Goal: Transaction & Acquisition: Complete application form

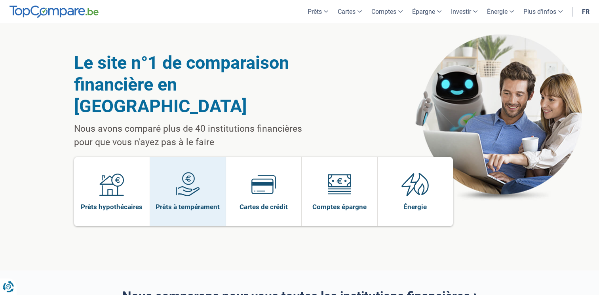
click at [185, 172] on img at bounding box center [187, 184] width 25 height 25
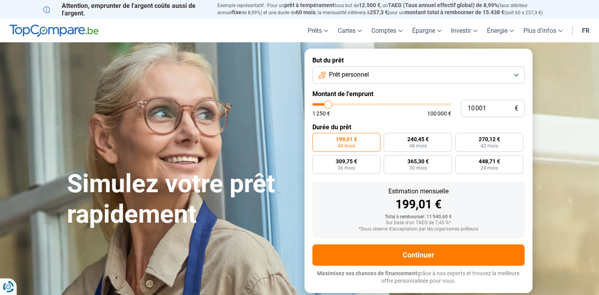
click at [433, 83] on button "Prêt personnel" at bounding box center [418, 74] width 212 height 17
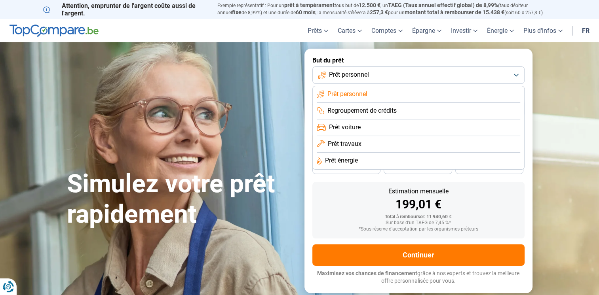
click at [362, 129] on li "Prêt voiture" at bounding box center [418, 127] width 203 height 17
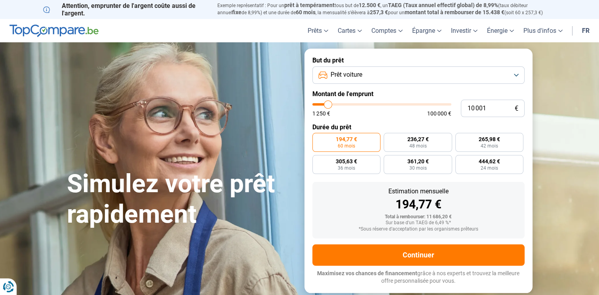
type input "11 750"
type input "11750"
type input "12 000"
type input "12000"
type input "12 250"
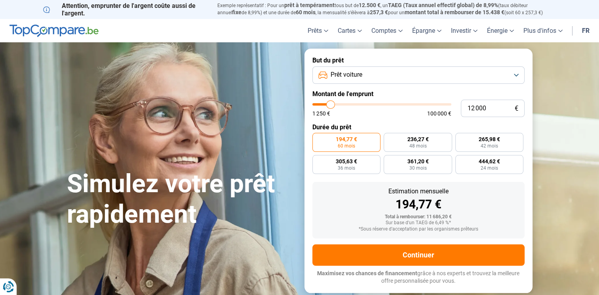
type input "12250"
type input "12 500"
type input "12500"
type input "12 750"
type input "12750"
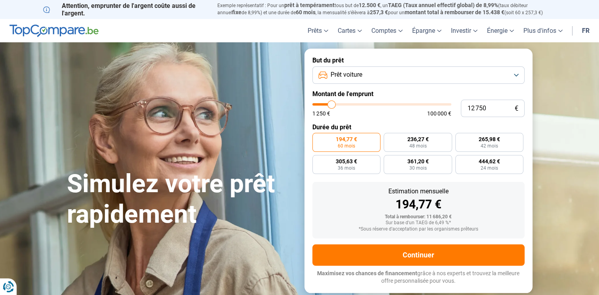
type input "13 000"
type input "13000"
type input "13 250"
type input "13250"
type input "13 500"
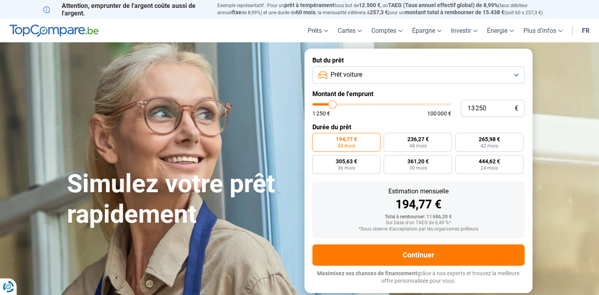
type input "13500"
type input "13 750"
type input "13750"
type input "14 000"
type input "14000"
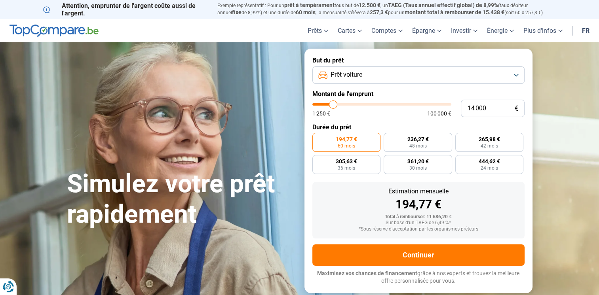
type input "14 250"
type input "14250"
type input "14 500"
type input "14500"
type input "14 750"
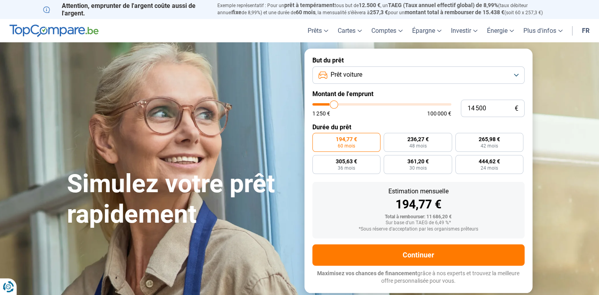
type input "14750"
type input "15 000"
type input "15000"
type input "15 250"
type input "15250"
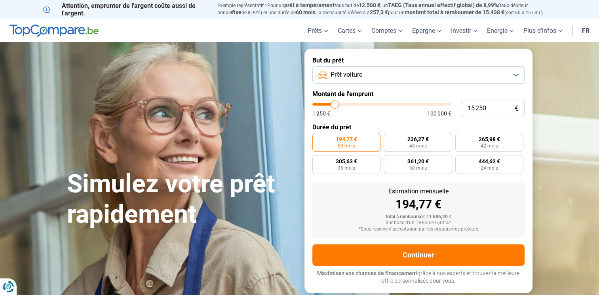
type input "15 500"
type input "15500"
type input "16 000"
type input "16000"
type input "16 250"
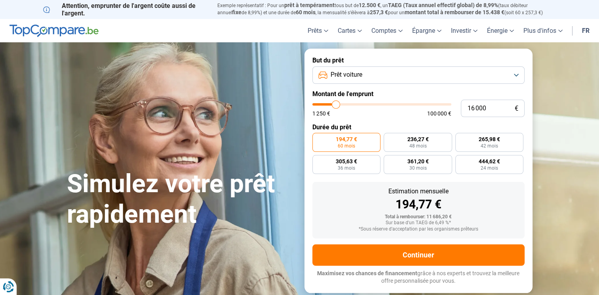
type input "16250"
type input "16 750"
type input "16750"
type input "17 500"
type input "17500"
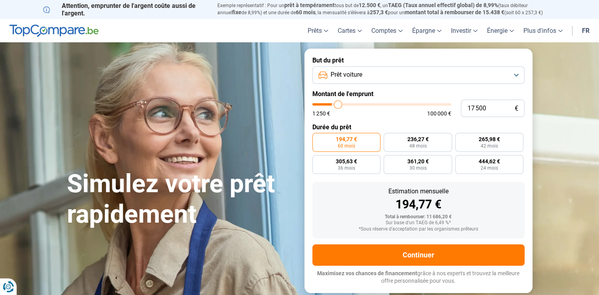
type input "17 750"
type input "17750"
type input "18 000"
type input "18000"
type input "18 250"
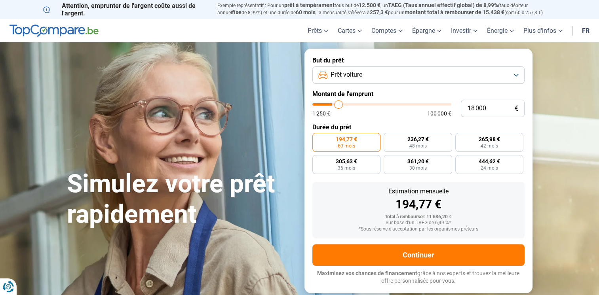
type input "18250"
type input "18 750"
type input "18750"
type input "19 000"
type input "19000"
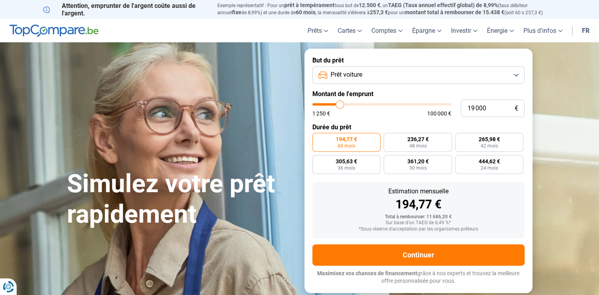
type input "19 250"
type input "19250"
type input "19 750"
type input "19750"
type input "20 000"
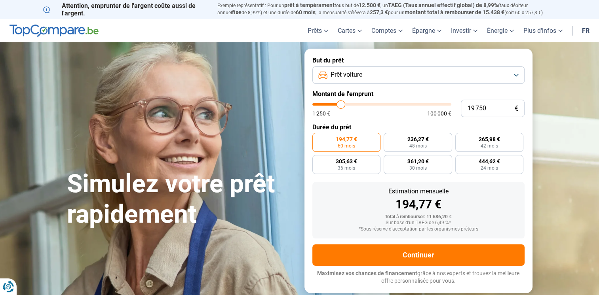
type input "20000"
type input "20 250"
type input "20250"
type input "20 500"
type input "20500"
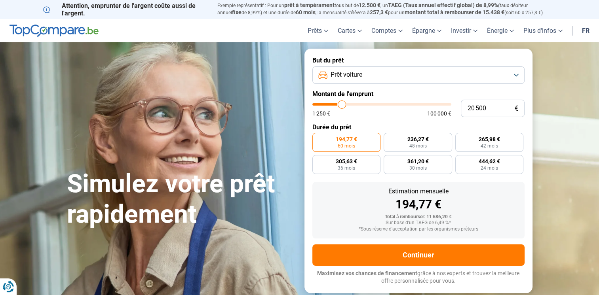
type input "20 750"
type input "20750"
type input "21 000"
type input "21000"
type input "21 250"
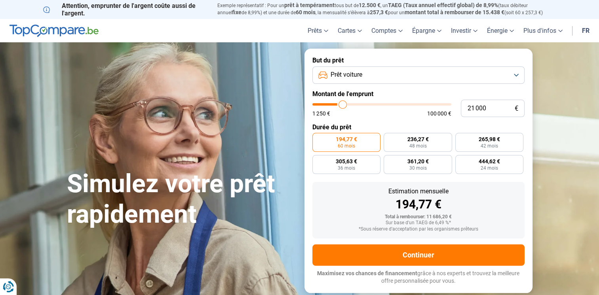
type input "21250"
type input "21 500"
type input "21500"
type input "21 750"
type input "21750"
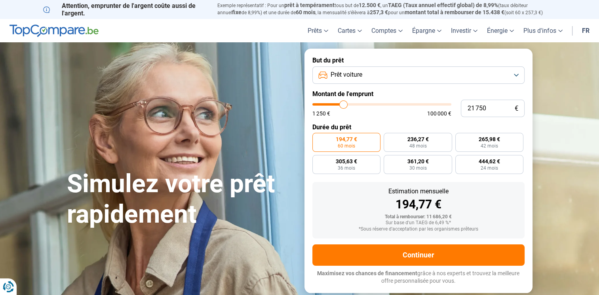
type input "22 000"
type input "22000"
type input "21 750"
type input "21750"
type input "21 500"
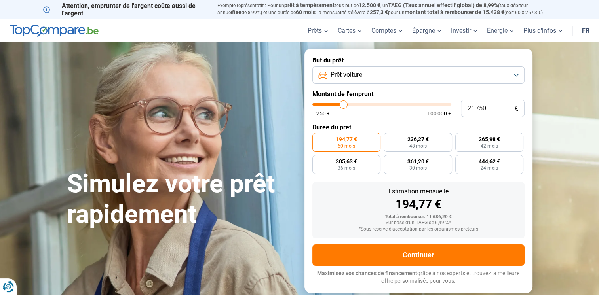
type input "21500"
type input "21 250"
type input "21250"
type input "21 000"
type input "21000"
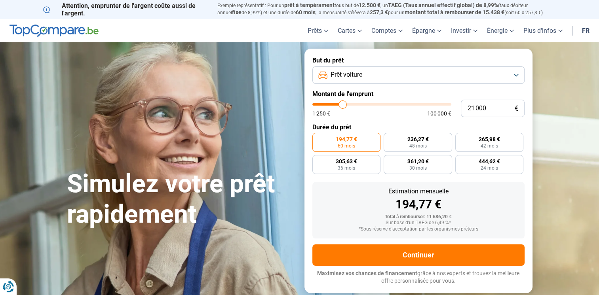
type input "20 750"
type input "20750"
type input "20 500"
type input "20500"
type input "20 250"
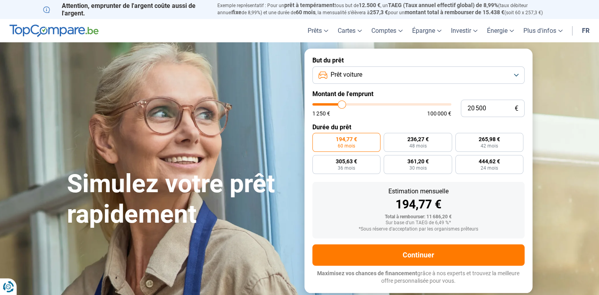
type input "20250"
type input "20 000"
type input "20000"
type input "19 500"
type input "19500"
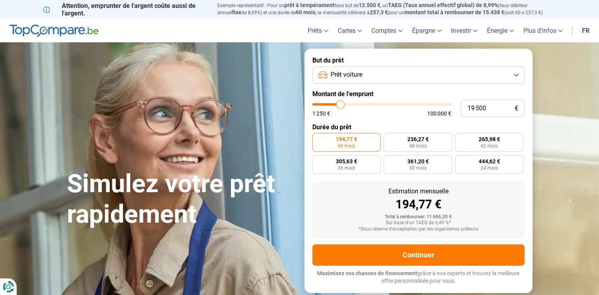
type input "19 250"
type input "19250"
type input "19 500"
type input "19500"
type input "19 750"
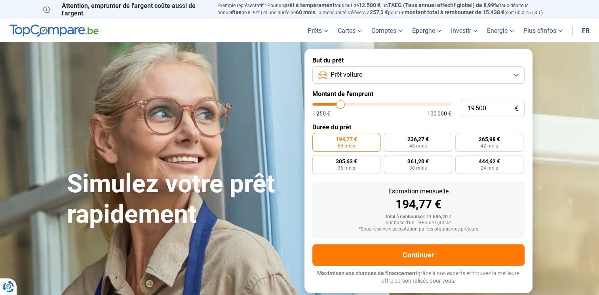
type input "19750"
type input "20 000"
drag, startPoint x: 330, startPoint y: 105, endPoint x: 341, endPoint y: 110, distance: 12.4
type input "20000"
click at [341, 106] on input "range" at bounding box center [381, 104] width 139 height 2
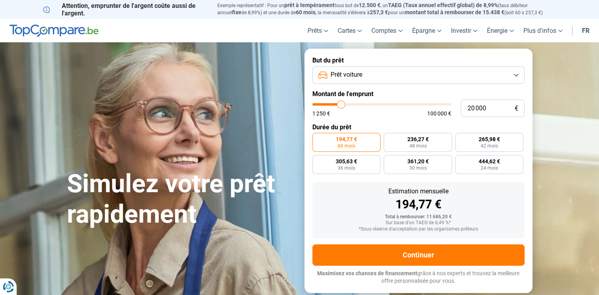
radio input "false"
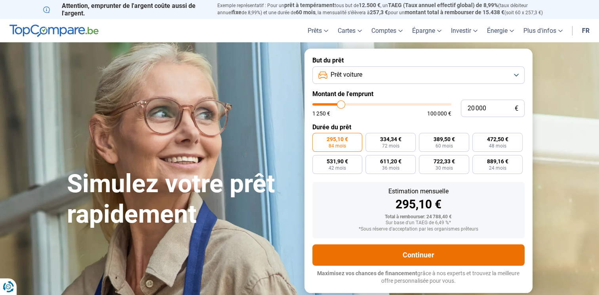
click at [416, 257] on button "Continuer" at bounding box center [418, 255] width 212 height 21
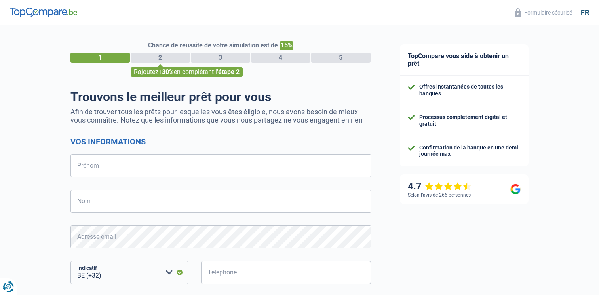
select select "32"
click at [98, 167] on input "Prénom" at bounding box center [220, 165] width 301 height 23
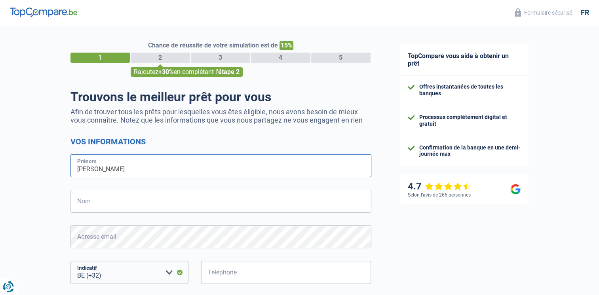
type input "[PERSON_NAME]"
click at [82, 198] on input "Nom" at bounding box center [220, 201] width 301 height 23
type input "Dumay"
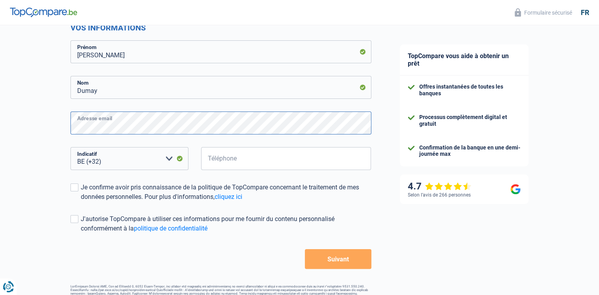
scroll to position [135, 0]
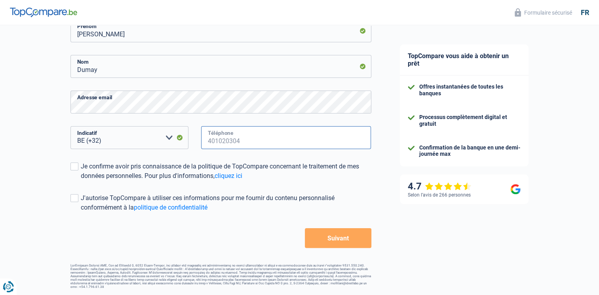
click at [239, 138] on input "Téléphone" at bounding box center [286, 137] width 170 height 23
type input "492808913"
click at [121, 221] on form "Vos informations [PERSON_NAME] Prénom [PERSON_NAME] Nom Adresse email BE (+32) …" at bounding box center [220, 125] width 301 height 246
click at [73, 165] on span at bounding box center [74, 167] width 8 height 8
click at [81, 181] on input "Je confirme avoir pris connaissance de la politique de TopCompare concernant le…" at bounding box center [81, 181] width 0 height 0
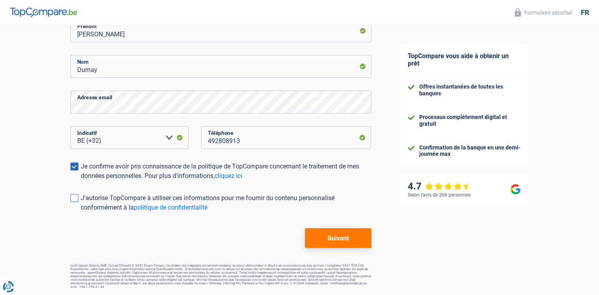
click at [74, 200] on span at bounding box center [74, 198] width 8 height 8
click at [81, 212] on input "J'autorise TopCompare à utiliser ces informations pour me fournir du contenu pe…" at bounding box center [81, 212] width 0 height 0
click at [345, 240] on button "Suivant" at bounding box center [338, 238] width 66 height 20
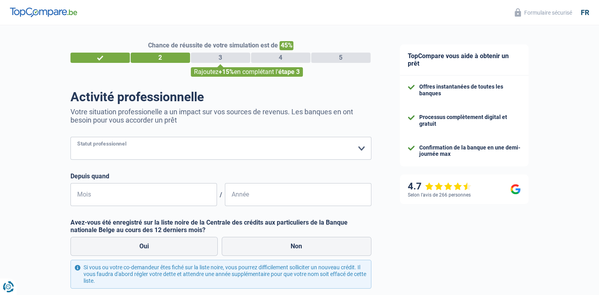
click at [252, 154] on select "Ouvrier Employé privé Employé public Invalide Indépendant Pensionné Chômeur Mut…" at bounding box center [220, 148] width 301 height 23
select select "worker"
click at [70, 137] on select "Ouvrier Employé privé Employé public Invalide Indépendant Pensionné Chômeur Mut…" at bounding box center [220, 148] width 301 height 23
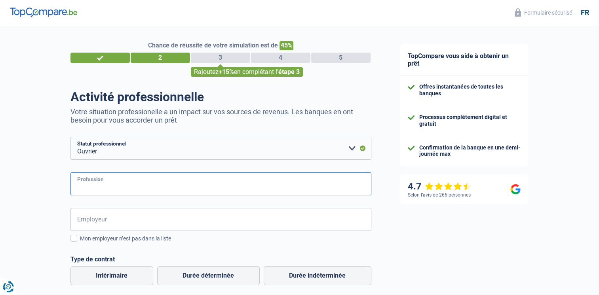
click at [139, 186] on input "Profession" at bounding box center [220, 184] width 301 height 23
type input "Aide ménagère"
click at [273, 227] on input "Employeur" at bounding box center [220, 219] width 301 height 23
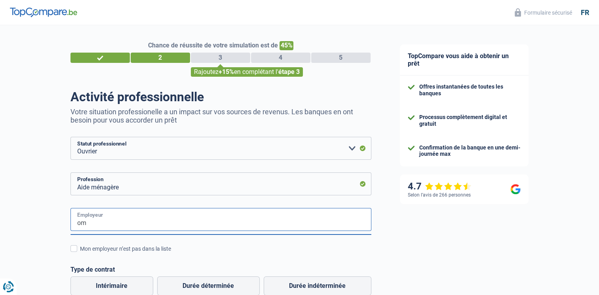
type input "o"
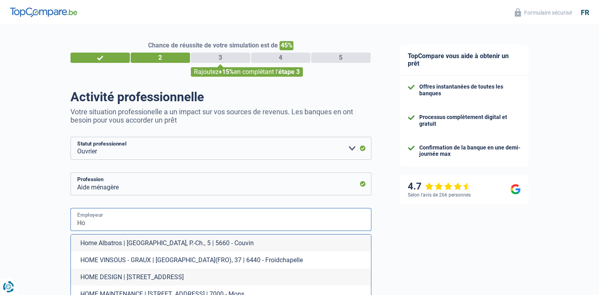
type input "H"
type input "T"
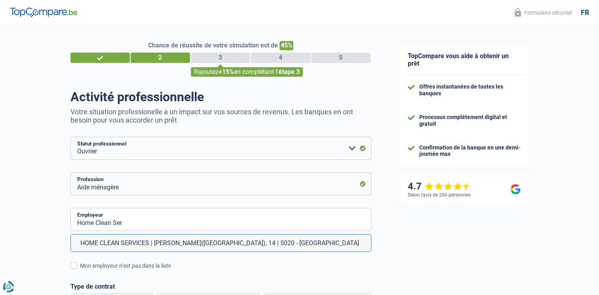
click at [144, 245] on li "HOME CLEAN SERVICES | Rue René Copette(VD), 14 | 5020 - Namur" at bounding box center [221, 243] width 300 height 17
type input "HOME CLEAN SERVICES | Rue René Copette(VD), 14 | 5020 - Namur"
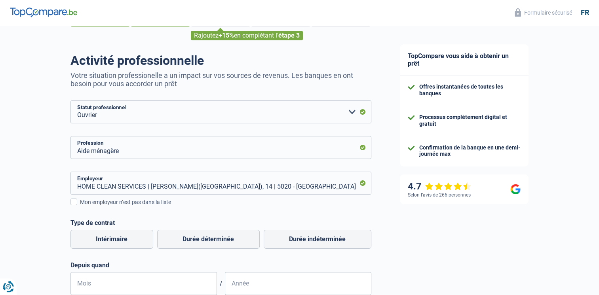
scroll to position [54, 0]
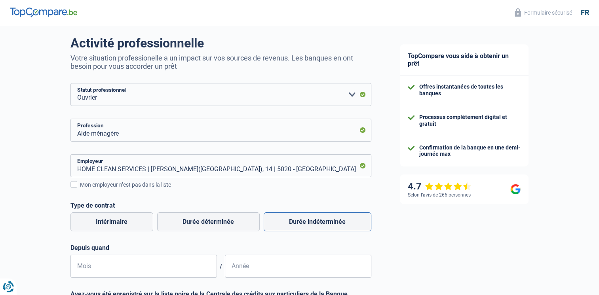
click at [306, 226] on label "Durée indéterminée" at bounding box center [318, 221] width 108 height 19
click at [306, 226] on input "Durée indéterminée" at bounding box center [318, 221] width 108 height 19
radio input "true"
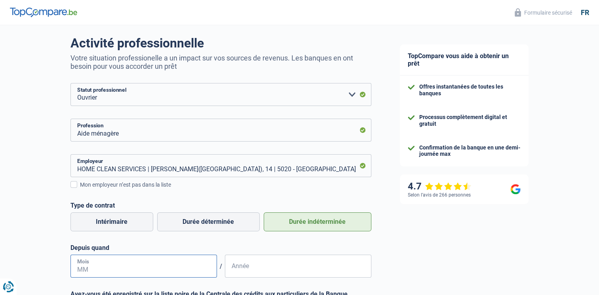
click at [110, 264] on input "Mois" at bounding box center [143, 266] width 146 height 23
type input "03"
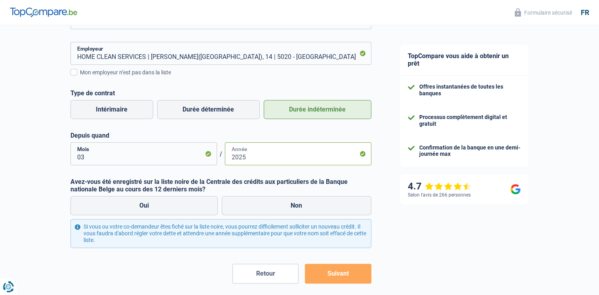
scroll to position [176, 0]
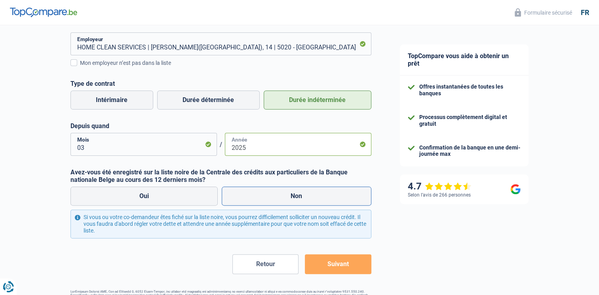
type input "2025"
click at [299, 191] on label "Non" at bounding box center [297, 196] width 150 height 19
click at [299, 191] on input "Non" at bounding box center [297, 196] width 150 height 19
radio input "true"
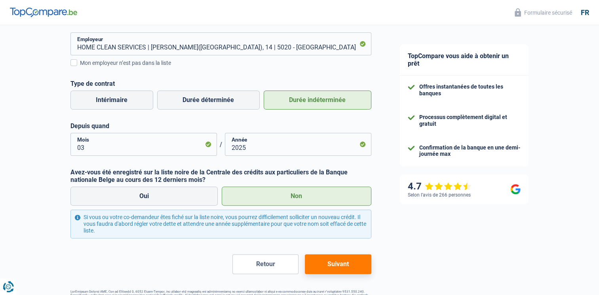
click at [336, 268] on button "Suivant" at bounding box center [338, 264] width 66 height 20
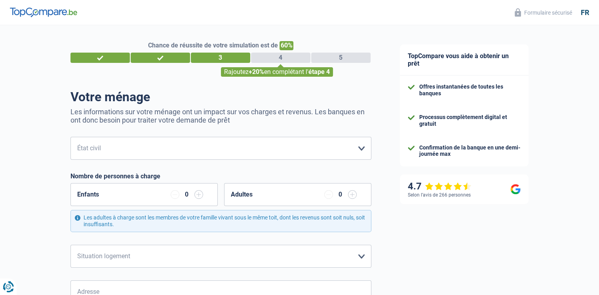
click at [88, 155] on select "Célibataire Marié(e) Cohabitant(e) légal(e) Divorcé(e) Veuf(ve) Séparé (de fait…" at bounding box center [220, 148] width 301 height 23
select select "single"
click at [70, 137] on select "Célibataire Marié(e) Cohabitant(e) légal(e) Divorcé(e) Veuf(ve) Séparé (de fait…" at bounding box center [220, 148] width 301 height 23
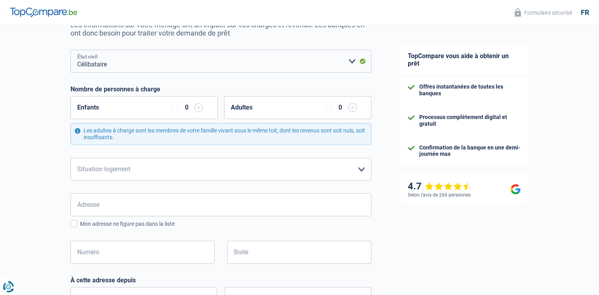
scroll to position [89, 0]
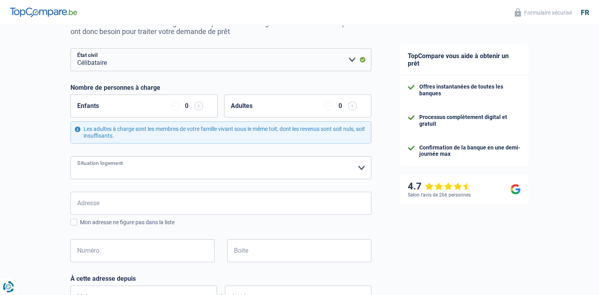
click at [192, 175] on select "Locataire Propriétaire avec prêt hypothécaire Propriétaire sans prêt hypothécai…" at bounding box center [220, 167] width 301 height 23
select select "liveWithParents"
click at [70, 156] on select "Locataire Propriétaire avec prêt hypothécaire Propriétaire sans prêt hypothécai…" at bounding box center [220, 167] width 301 height 23
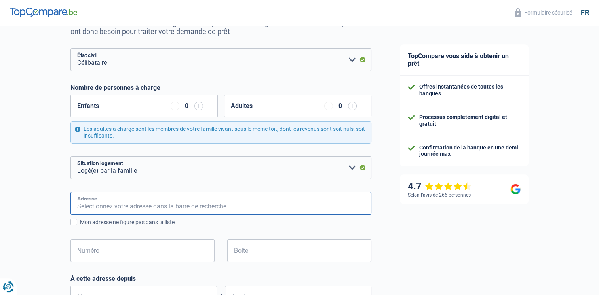
click at [207, 201] on input "Adresse" at bounding box center [220, 203] width 301 height 23
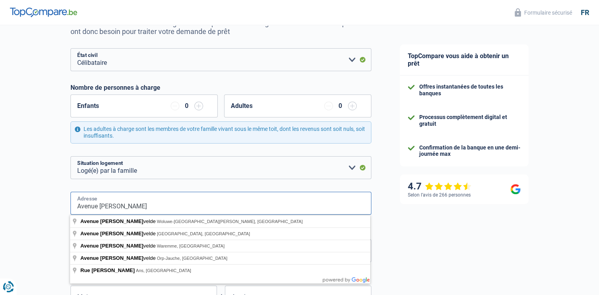
type input "Avenue Emile Vandervelde"
type input "Belgique"
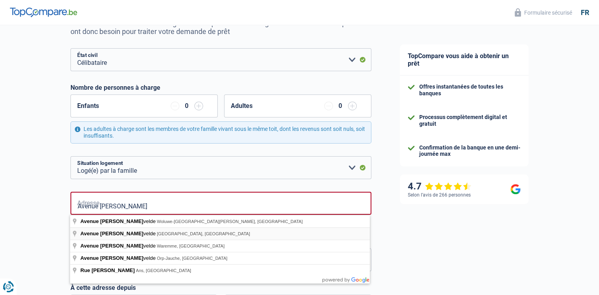
type input "Belgique"
type input "Avenue Emile Vandervelde, 1350, Orp-Jauche, BE"
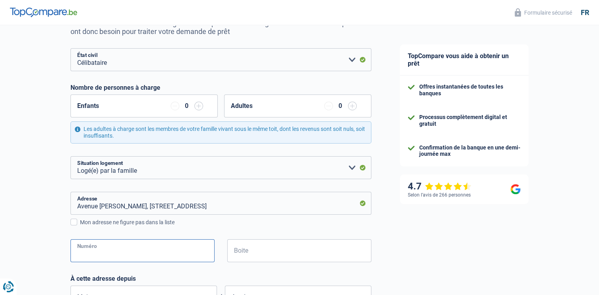
click at [164, 257] on input "Numéro" at bounding box center [142, 250] width 144 height 23
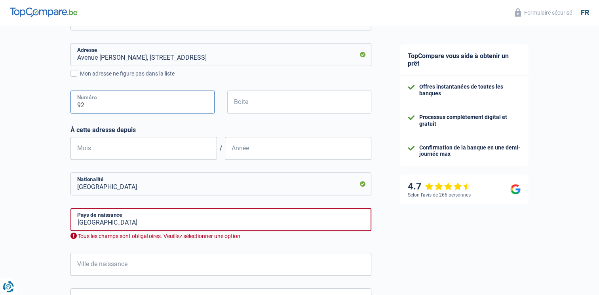
scroll to position [243, 0]
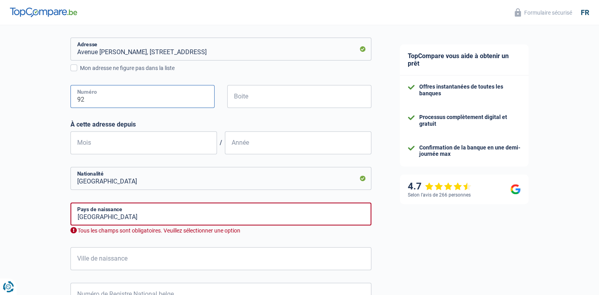
type input "92"
click at [104, 138] on input "Mois" at bounding box center [143, 142] width 146 height 23
type input "07"
type input "2022"
click at [127, 212] on input "Belgique" at bounding box center [220, 214] width 301 height 23
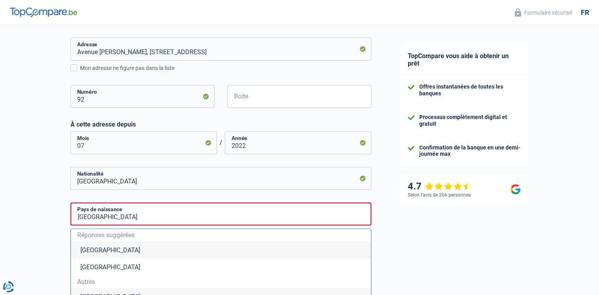
click at [125, 251] on li "Belgique" at bounding box center [221, 250] width 300 height 17
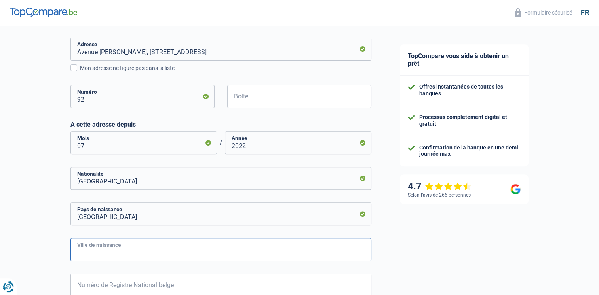
click at [163, 256] on input "Ville de naissance" at bounding box center [220, 249] width 301 height 23
type input "Nivelles"
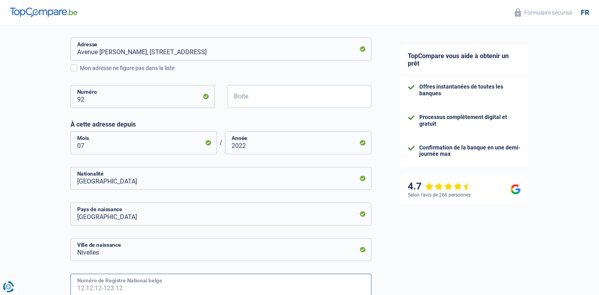
click at [201, 286] on input "Numéro de Registre National belge" at bounding box center [220, 285] width 301 height 23
type input "94.05.02-166.37"
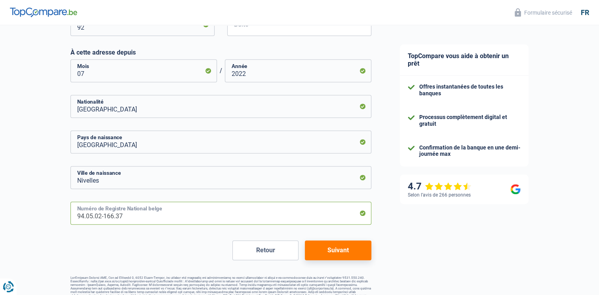
scroll to position [327, 0]
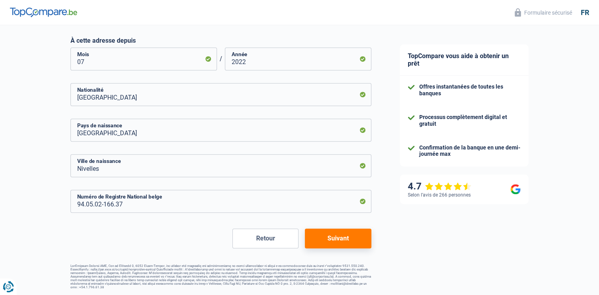
click at [357, 243] on button "Suivant" at bounding box center [338, 239] width 66 height 20
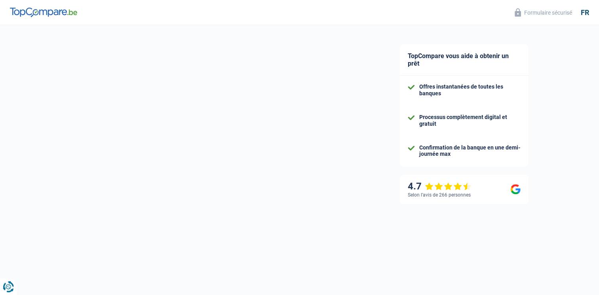
select select "netSalary"
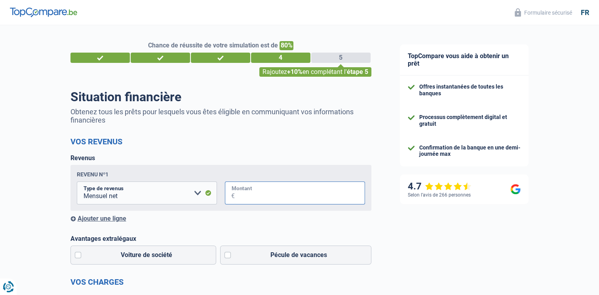
click at [267, 196] on input "Montant" at bounding box center [300, 193] width 130 height 23
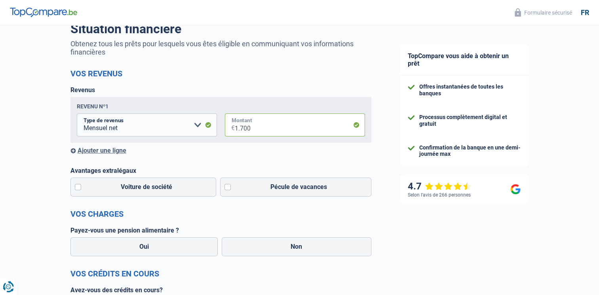
scroll to position [72, 0]
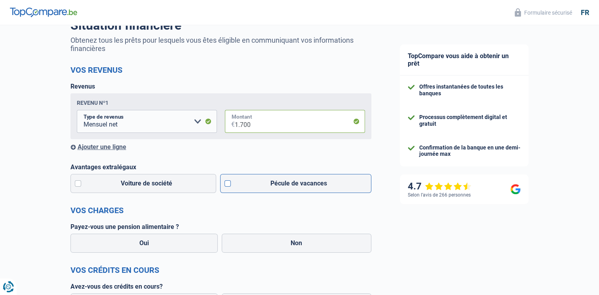
type input "1.700"
click at [227, 186] on label "Pécule de vacances" at bounding box center [295, 183] width 151 height 19
click at [227, 186] on input "Pécule de vacances" at bounding box center [295, 183] width 151 height 19
checkbox input "true"
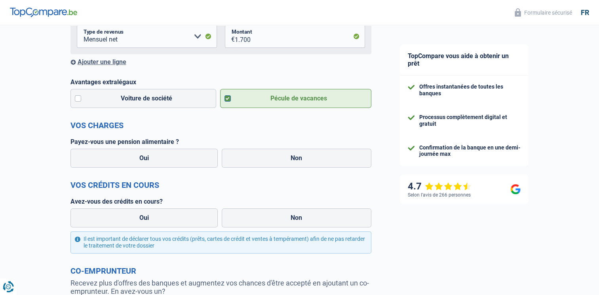
scroll to position [159, 0]
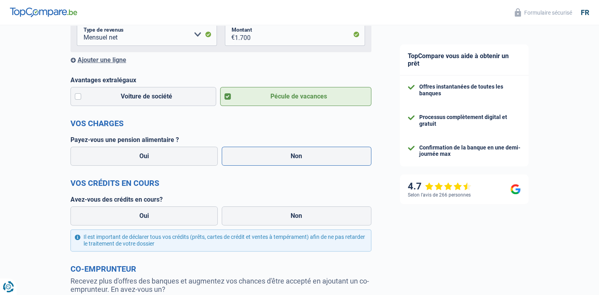
click at [324, 158] on label "Non" at bounding box center [297, 156] width 150 height 19
click at [324, 158] on input "Non" at bounding box center [297, 156] width 150 height 19
radio input "true"
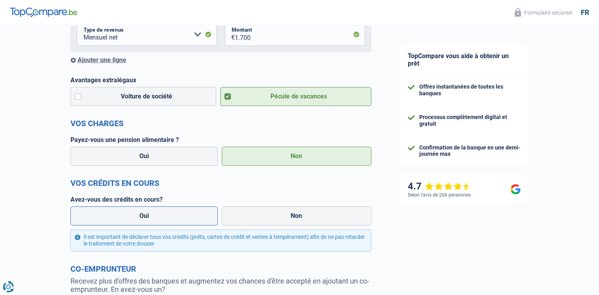
click at [171, 210] on label "Oui" at bounding box center [144, 216] width 148 height 19
click at [171, 210] on input "Oui" at bounding box center [144, 216] width 148 height 19
radio input "true"
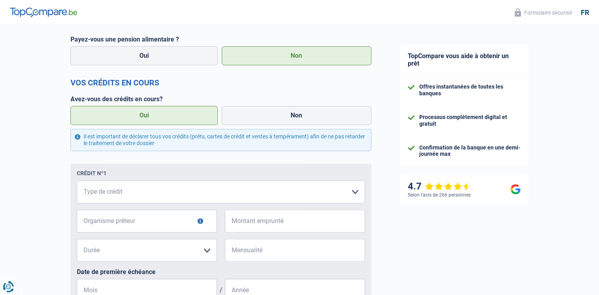
scroll to position [310, 0]
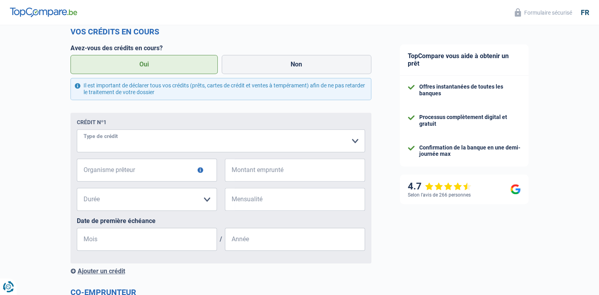
click at [126, 144] on select "Carte ou ouverture de crédit Prêt hypothécaire Vente à tempérament Prêt à tempé…" at bounding box center [221, 140] width 288 height 23
select select "personalLoan"
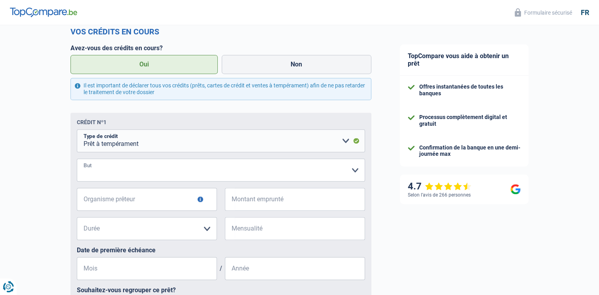
click at [136, 170] on select "Confort maison: meubles, textile, peinture, électroménager, outillage non-profe…" at bounding box center [221, 170] width 288 height 23
select select "other"
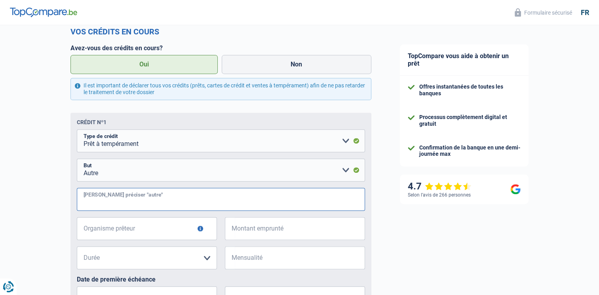
click at [128, 199] on input "Veuillez préciser "autre"" at bounding box center [221, 199] width 288 height 23
type input "B"
type input "Voiture"
click at [157, 238] on input "Organisme prêteur" at bounding box center [147, 228] width 140 height 23
type input "Elantis"
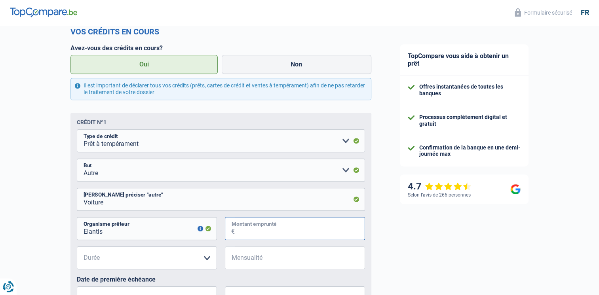
click at [290, 238] on input "Montant emprunté" at bounding box center [300, 228] width 130 height 23
type input "11.000"
click at [205, 264] on select "12 mois 18 mois 24 mois 30 mois 36 mois 42 mois 48 mois 60 mois Veuillez sélect…" at bounding box center [147, 258] width 140 height 23
select select "60"
click at [77, 248] on select "12 mois 18 mois 24 mois 30 mois 36 mois 42 mois 48 mois 60 mois Veuillez sélect…" at bounding box center [147, 258] width 140 height 23
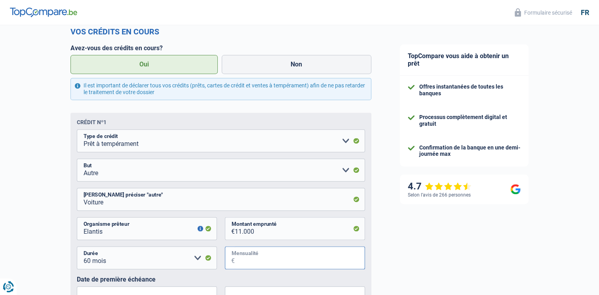
click at [271, 258] on input "Mensualité" at bounding box center [300, 258] width 130 height 23
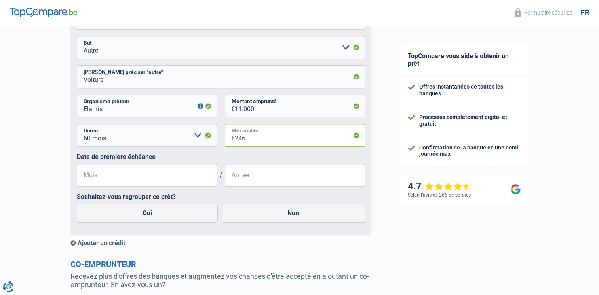
scroll to position [498, 0]
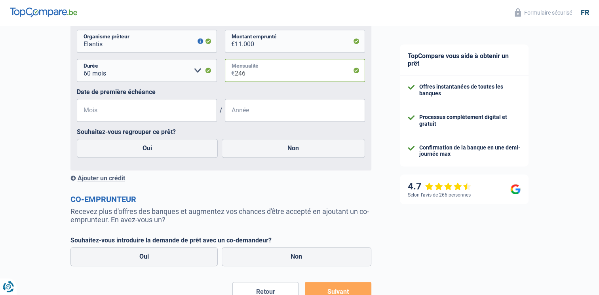
type input "246"
click at [124, 103] on input "Mois" at bounding box center [147, 110] width 140 height 23
type input "02"
click at [252, 118] on input "Année" at bounding box center [295, 110] width 140 height 23
type input "2024"
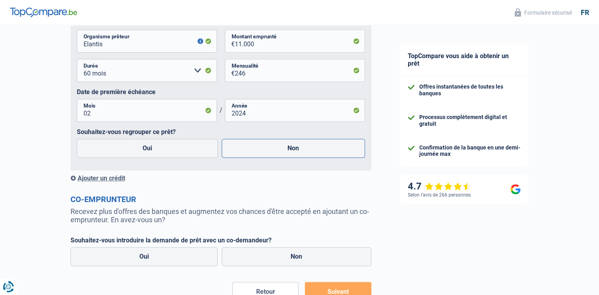
click at [292, 150] on label "Non" at bounding box center [293, 148] width 143 height 19
click at [292, 150] on input "Non" at bounding box center [293, 148] width 143 height 19
radio input "true"
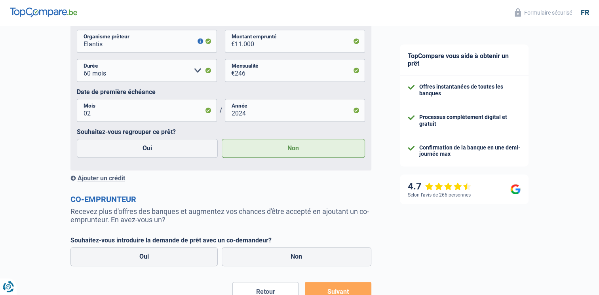
scroll to position [553, 0]
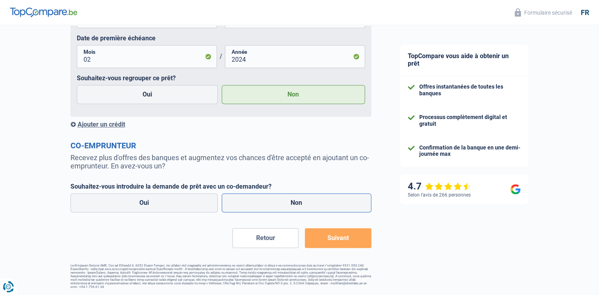
click at [296, 205] on label "Non" at bounding box center [297, 202] width 150 height 19
click at [296, 205] on input "Non" at bounding box center [297, 202] width 150 height 19
radio input "true"
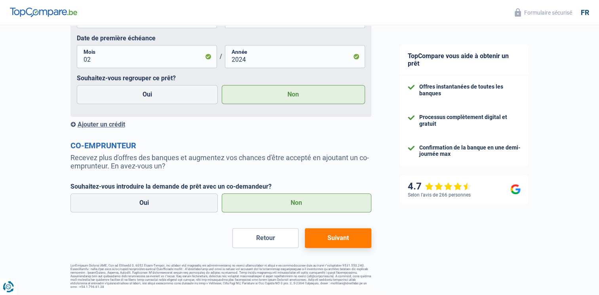
click at [342, 238] on button "Suivant" at bounding box center [338, 238] width 66 height 20
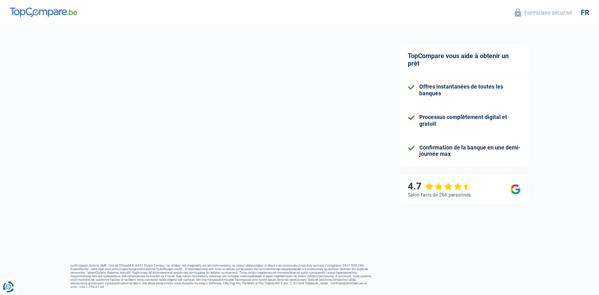
select select "car"
select select "84"
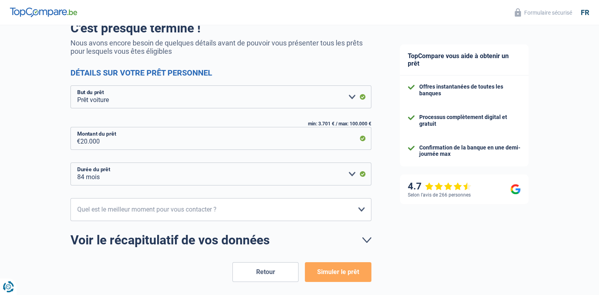
scroll to position [71, 0]
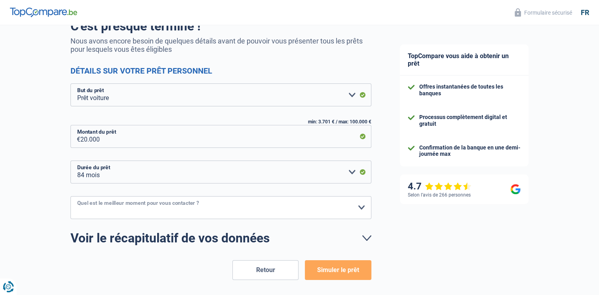
click at [275, 205] on select "10h-12h 12h-14h 14h-16h 16h-18h Veuillez sélectionner une option" at bounding box center [220, 207] width 301 height 23
select select "16-18"
click at [70, 196] on select "10h-12h 12h-14h 14h-16h 16h-18h Veuillez sélectionner une option" at bounding box center [220, 207] width 301 height 23
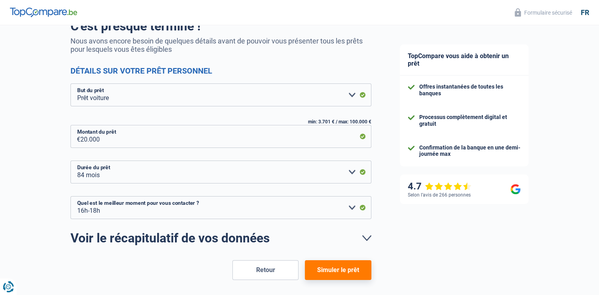
click at [340, 272] on button "Simuler le prêt" at bounding box center [338, 270] width 66 height 20
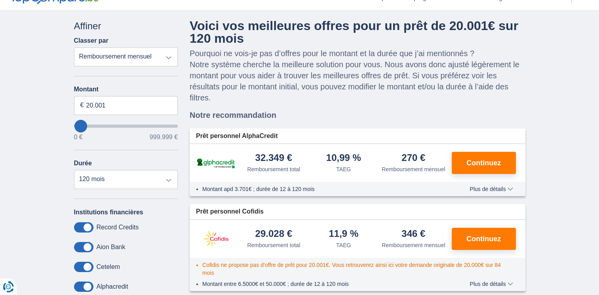
scroll to position [40, 0]
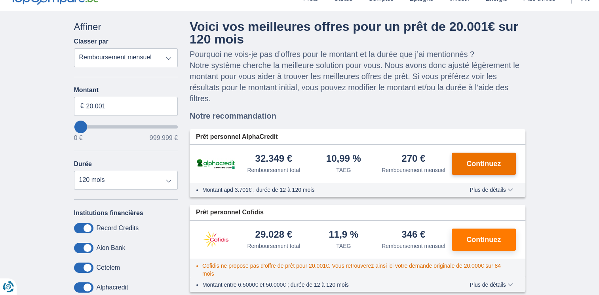
click at [480, 165] on span "Continuez" at bounding box center [483, 163] width 34 height 7
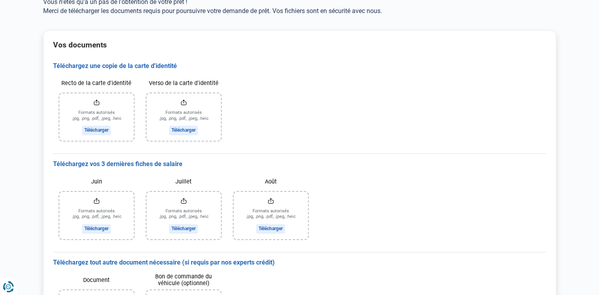
scroll to position [40, 0]
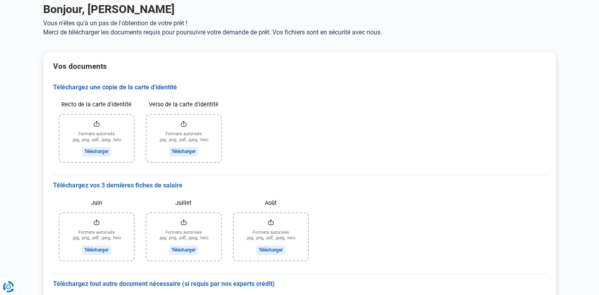
click at [103, 148] on input "Recto de la carte d'identité" at bounding box center [96, 138] width 74 height 47
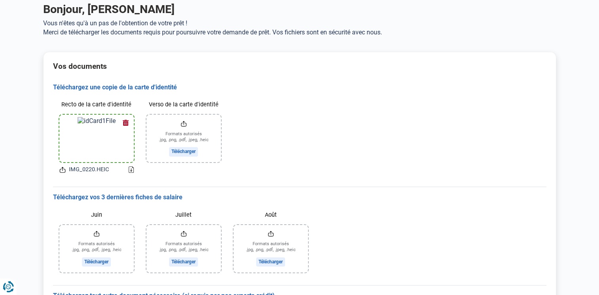
click at [125, 120] on button "button" at bounding box center [126, 123] width 12 height 12
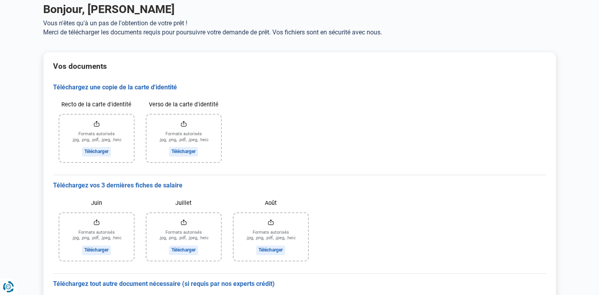
click at [100, 152] on input "Recto de la carte d'identité" at bounding box center [96, 138] width 74 height 47
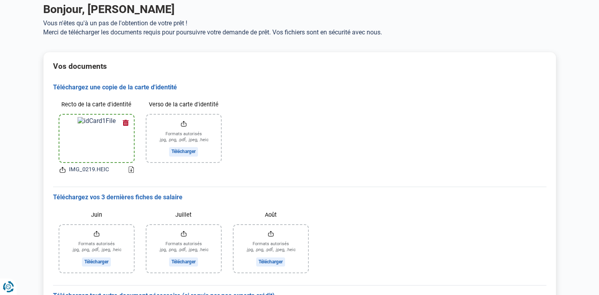
click at [182, 150] on input "Verso de la carte d'identité" at bounding box center [183, 138] width 74 height 47
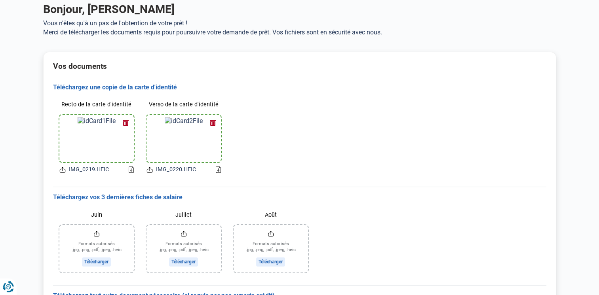
click at [276, 260] on input "Août" at bounding box center [270, 248] width 74 height 47
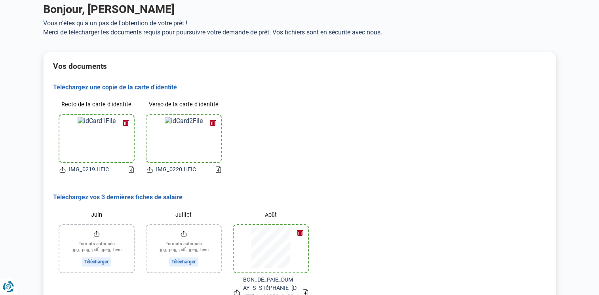
click at [185, 259] on input "Juillet" at bounding box center [183, 248] width 74 height 47
click at [93, 261] on input "Juin" at bounding box center [96, 248] width 74 height 47
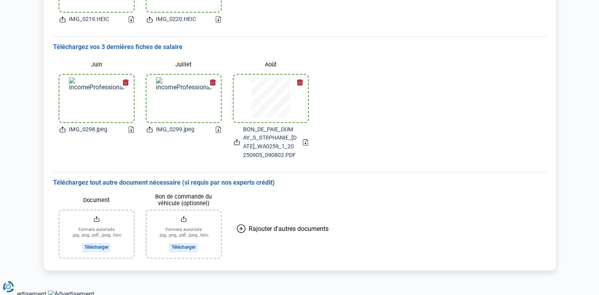
scroll to position [193, 0]
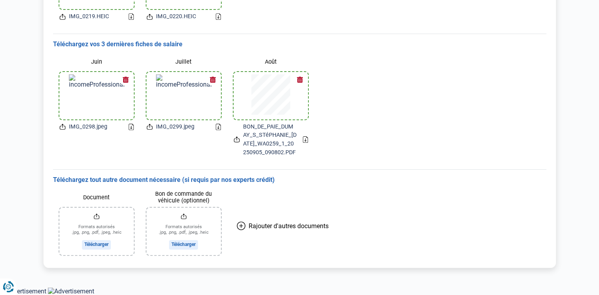
click at [285, 230] on span "Rajouter d'autres documents" at bounding box center [288, 226] width 80 height 8
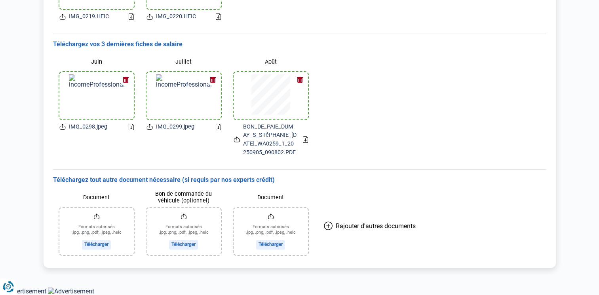
scroll to position [0, 0]
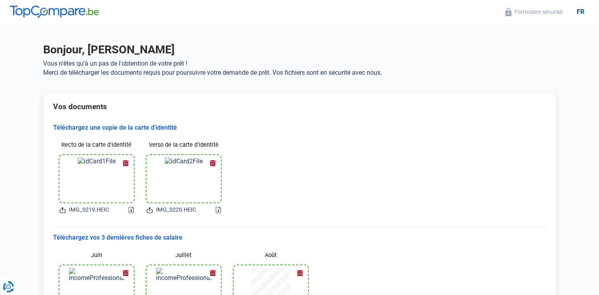
click at [36, 17] on img at bounding box center [54, 12] width 89 height 13
click at [47, 15] on img at bounding box center [54, 12] width 89 height 13
click at [54, 12] on img at bounding box center [54, 12] width 89 height 13
